Goal: Transaction & Acquisition: Purchase product/service

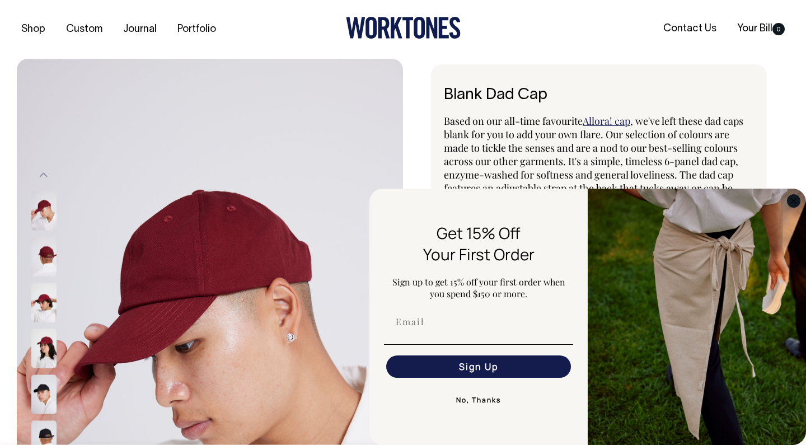
click at [790, 196] on circle "Close dialog" at bounding box center [793, 200] width 13 height 13
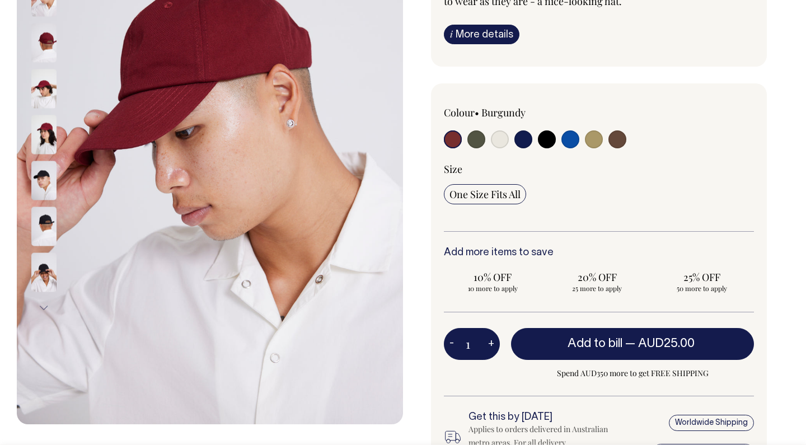
scroll to position [214, 0]
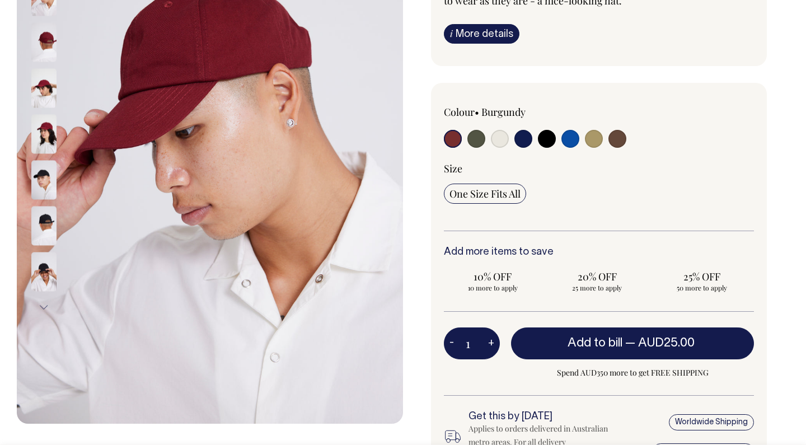
click at [548, 140] on input "radio" at bounding box center [547, 139] width 18 height 18
radio input "true"
select select "Black"
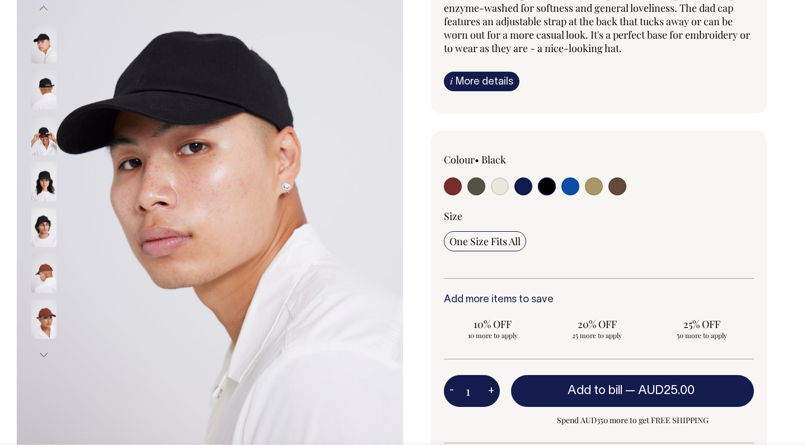
scroll to position [166, 0]
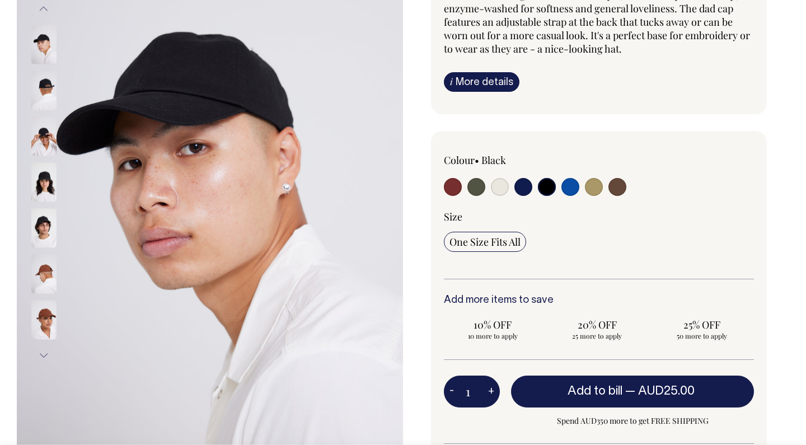
click at [475, 187] on input "radio" at bounding box center [476, 187] width 18 height 18
radio input "true"
select select "Olive"
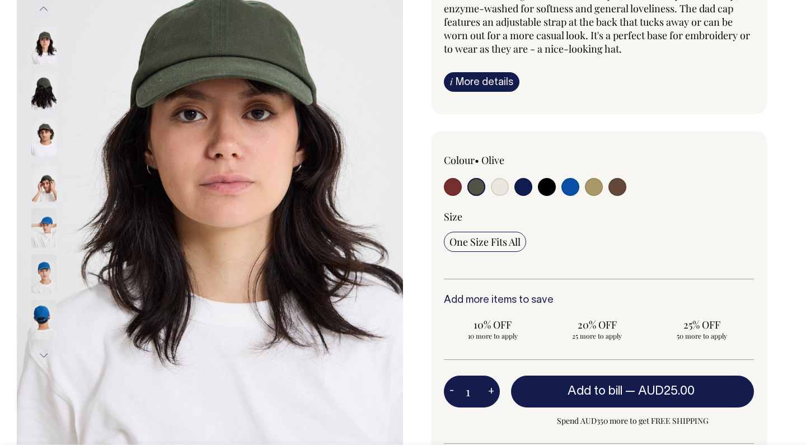
click at [453, 187] on input "radio" at bounding box center [453, 187] width 18 height 18
radio input "true"
select select "Burgundy"
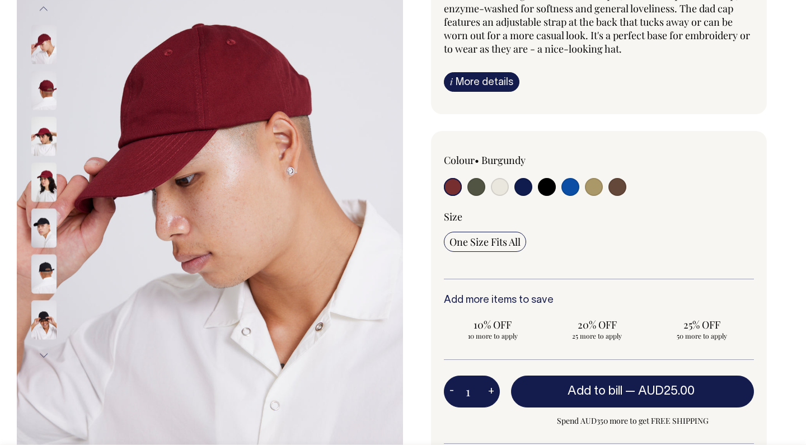
click at [503, 190] on input "radio" at bounding box center [500, 187] width 18 height 18
radio input "true"
select select "Natural"
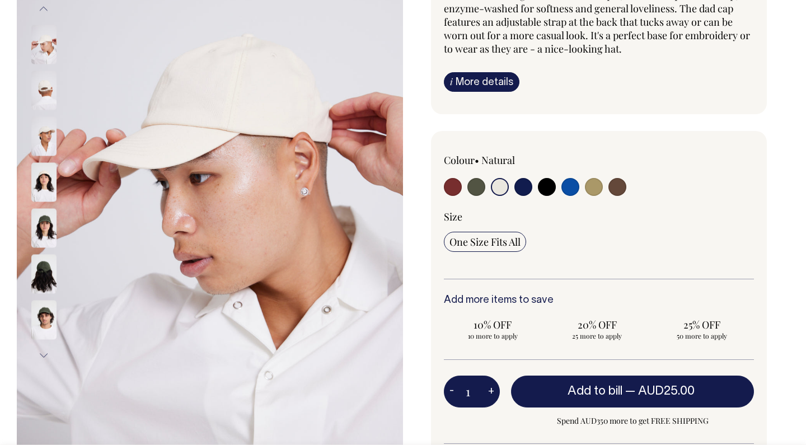
click at [518, 190] on input "radio" at bounding box center [523, 187] width 18 height 18
radio input "true"
select select "Dark Navy"
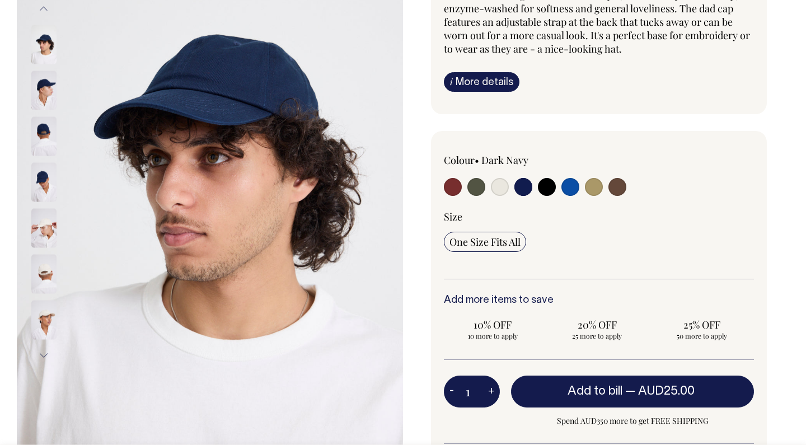
click at [548, 183] on input "radio" at bounding box center [547, 187] width 18 height 18
radio input "true"
select select "Black"
